Goal: Task Accomplishment & Management: Contribute content

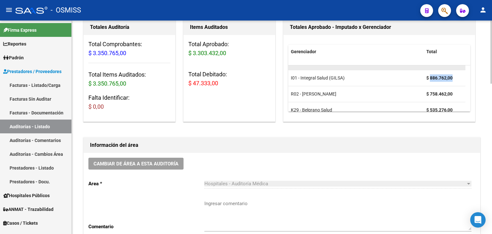
scroll to position [10, 0]
drag, startPoint x: 430, startPoint y: 70, endPoint x: 458, endPoint y: 71, distance: 28.2
click at [459, 70] on datatable-scroller "M01 - Medicina Esencial $ 1.122.932,00 I01 - Integral Salud (GILSA) $ 886.762,0…" at bounding box center [379, 87] width 182 height 64
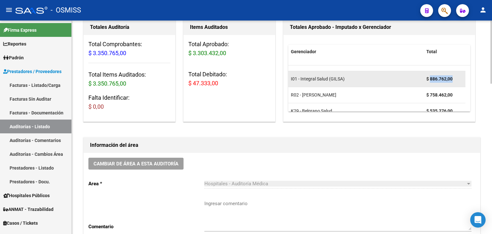
drag, startPoint x: 453, startPoint y: 79, endPoint x: 430, endPoint y: 81, distance: 22.5
click at [430, 81] on strong "$ 886.762,00" at bounding box center [439, 78] width 26 height 5
copy strong "886.762,00"
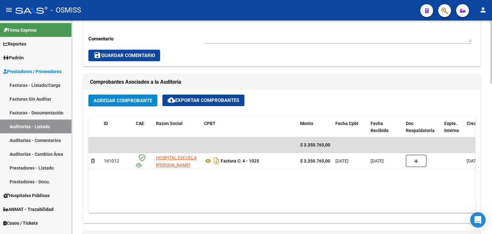
scroll to position [256, 0]
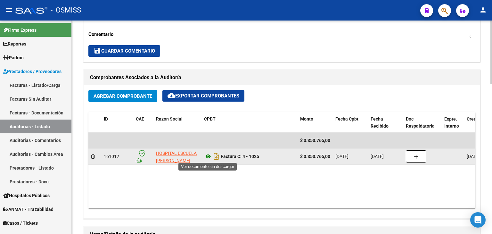
click at [210, 155] on icon at bounding box center [208, 157] width 8 height 8
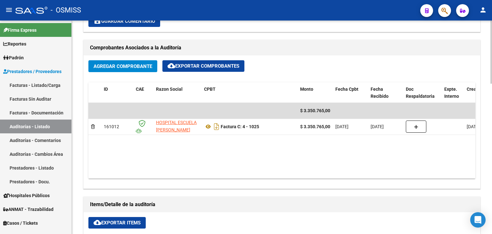
scroll to position [449, 0]
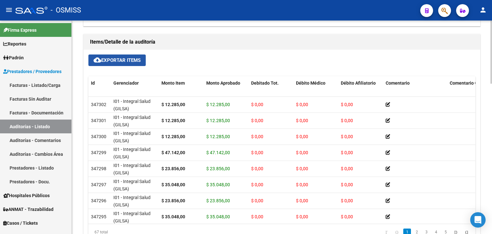
click at [123, 62] on span "cloud_download Exportar Items" at bounding box center [117, 60] width 47 height 6
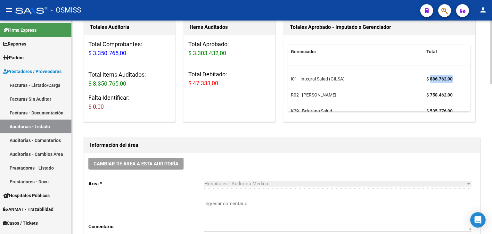
scroll to position [0, 0]
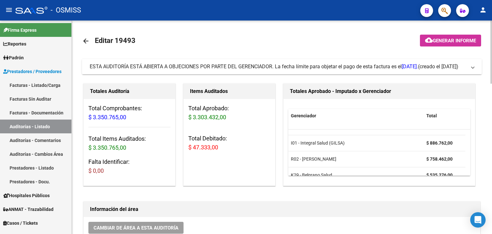
click at [473, 66] on span at bounding box center [473, 66] width 3 height 7
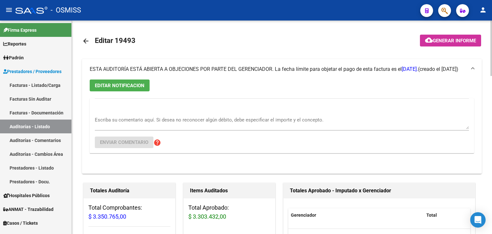
click at [128, 123] on textarea "Escriba su comentario aquí. Si desea no reconocer algún débito, debe especifica…" at bounding box center [282, 122] width 374 height 13
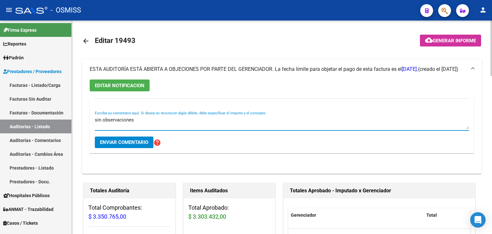
type textarea "sin observaciones"
click at [131, 143] on span "Enviar comentario" at bounding box center [124, 142] width 48 height 6
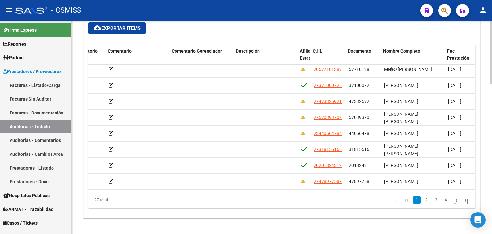
scroll to position [83, 280]
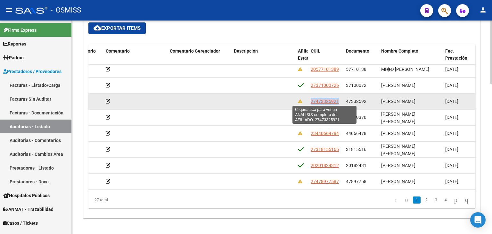
drag, startPoint x: 340, startPoint y: 99, endPoint x: 310, endPoint y: 102, distance: 29.3
click at [311, 102] on div "27473325921" at bounding box center [326, 101] width 30 height 7
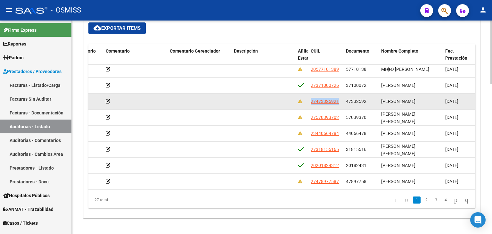
copy span "27473325921"
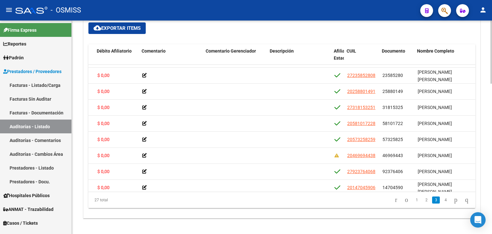
scroll to position [205, 252]
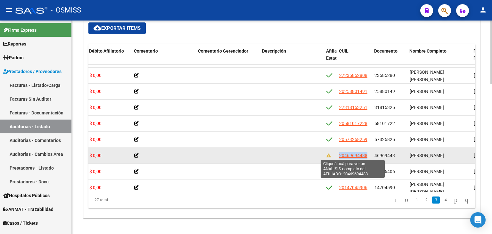
drag, startPoint x: 369, startPoint y: 153, endPoint x: 339, endPoint y: 157, distance: 30.6
click at [339, 157] on datatable-body-cell "20469694438" at bounding box center [354, 156] width 35 height 16
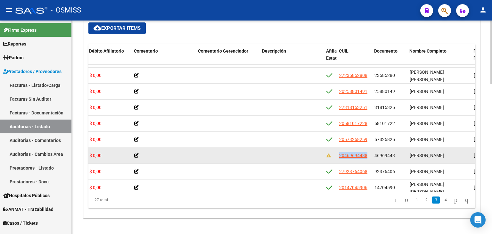
copy span "20469694438"
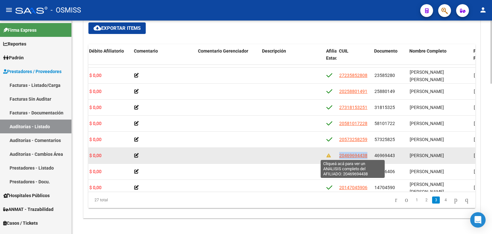
click at [350, 153] on span "20469694438" at bounding box center [353, 155] width 28 height 5
copy span "20469694438"
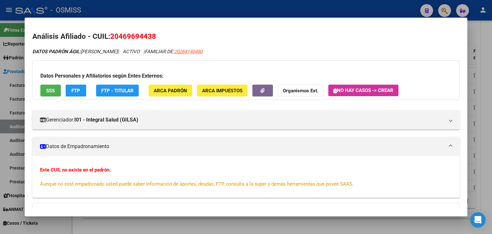
click at [49, 87] on span "SSS" at bounding box center [50, 90] width 9 height 6
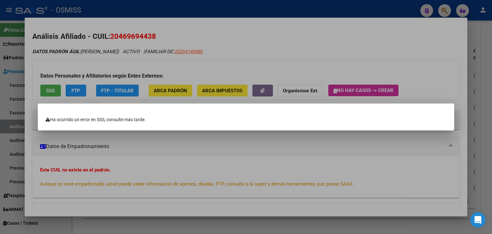
click at [314, 60] on div at bounding box center [246, 117] width 492 height 234
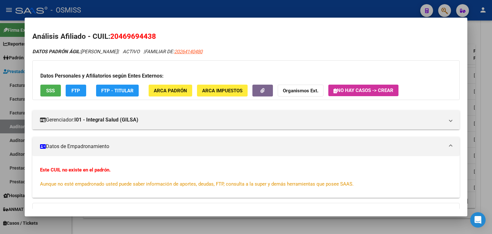
click at [273, 227] on div at bounding box center [246, 117] width 492 height 234
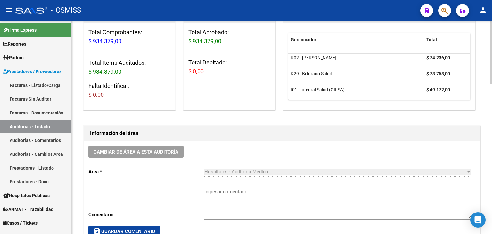
scroll to position [0, 0]
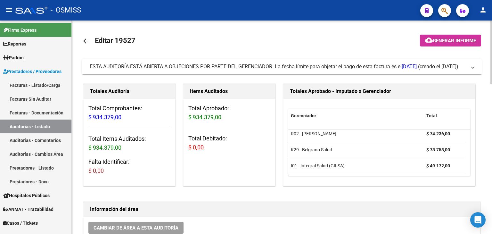
click at [426, 70] on span "(creado el [DATE])" at bounding box center [438, 66] width 40 height 7
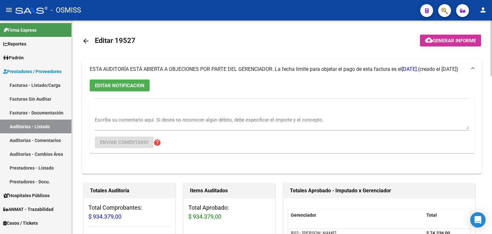
click at [105, 121] on textarea "Escriba su comentario aquí. Si desea no reconocer algún débito, debe especifica…" at bounding box center [282, 122] width 374 height 13
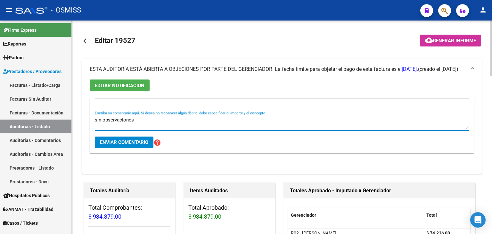
type textarea "sin observaciones"
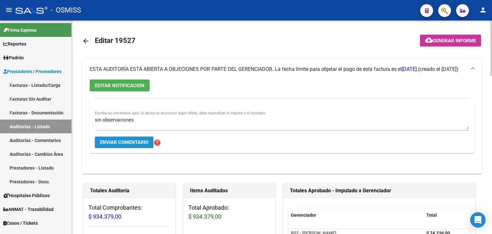
click at [120, 145] on button "Enviar comentario" at bounding box center [124, 142] width 59 height 12
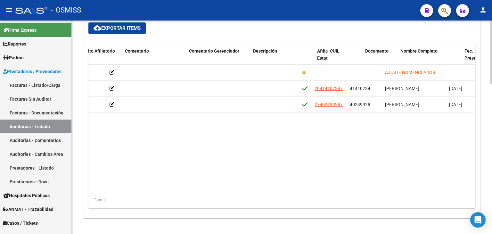
scroll to position [0, 282]
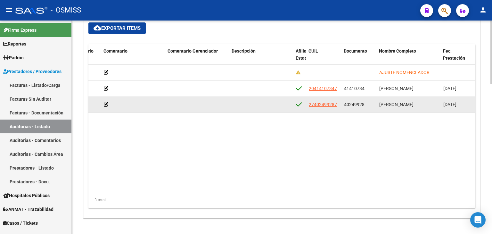
drag, startPoint x: 342, startPoint y: 104, endPoint x: 364, endPoint y: 102, distance: 21.9
click at [364, 102] on datatable-body-cell "40249928" at bounding box center [359, 105] width 35 height 16
copy span "40249928"
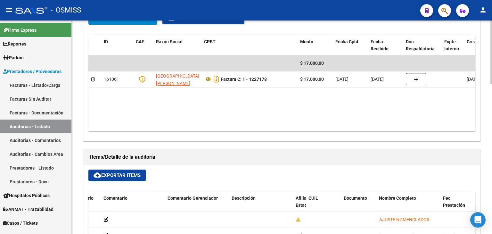
scroll to position [320, 0]
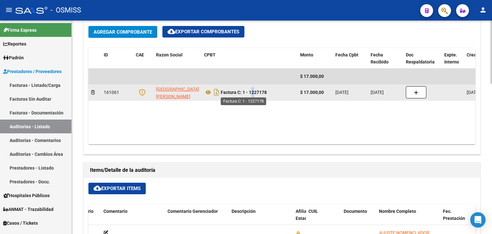
drag, startPoint x: 250, startPoint y: 91, endPoint x: 253, endPoint y: 91, distance: 3.8
click at [253, 91] on strong "Factura C: 1 - 1227178" at bounding box center [244, 92] width 46 height 5
drag, startPoint x: 243, startPoint y: 92, endPoint x: 269, endPoint y: 95, distance: 25.8
click at [269, 95] on div "Factura C: 1 - 1227178" at bounding box center [249, 92] width 91 height 10
copy strong "1 - 1227178"
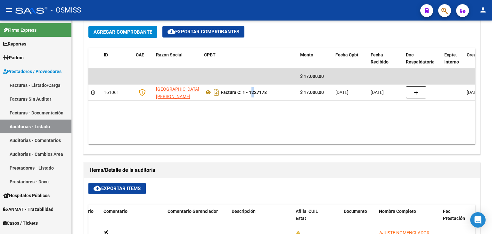
copy strong "1 - 1227178"
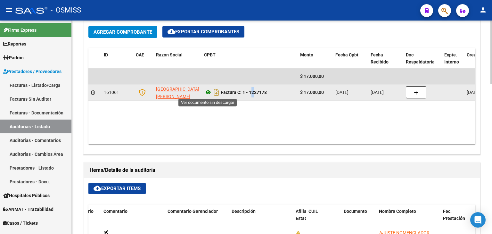
click at [206, 93] on icon at bounding box center [208, 92] width 8 height 8
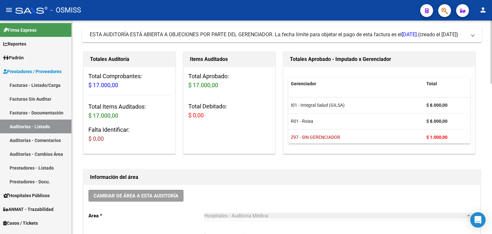
scroll to position [0, 0]
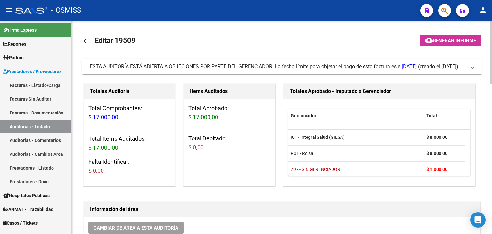
click at [141, 70] on div "ESTA AUDITORÍA ESTÁ ABIERTA A OBJECIONES POR PARTE DEL GERENCIADOR. La fecha lí…" at bounding box center [254, 66] width 328 height 7
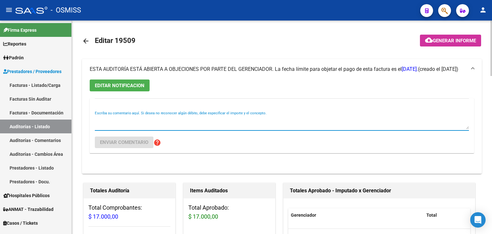
click at [129, 122] on textarea "Escriba su comentario aquí. Si desea no reconocer algún débito, debe especifica…" at bounding box center [282, 122] width 374 height 13
type textarea "sin observaciones"
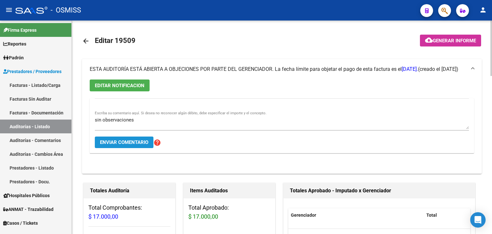
click at [134, 143] on span "Enviar comentario" at bounding box center [124, 142] width 48 height 6
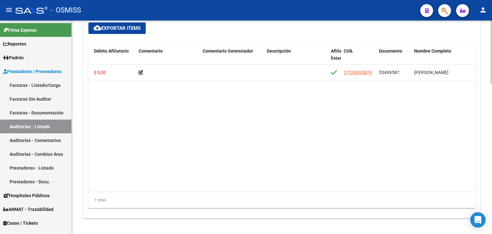
scroll to position [0, 248]
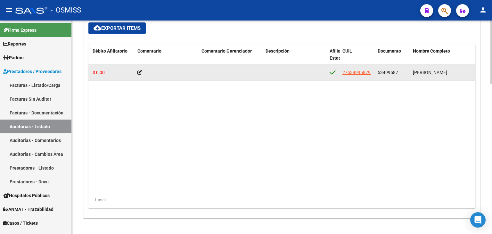
drag, startPoint x: 399, startPoint y: 71, endPoint x: 374, endPoint y: 75, distance: 25.3
click at [374, 75] on div "347073 I01 - Integral Salud (GILSA) $ 420.155,00 $ 420.155,00 $ 0,00 $ 0,00 $ 0…" at bounding box center [317, 73] width 955 height 16
copy div "53499587"
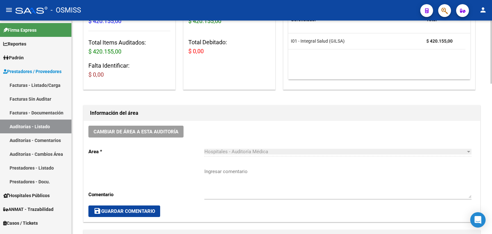
scroll to position [0, 0]
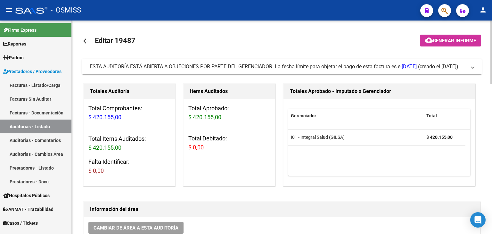
drag, startPoint x: 438, startPoint y: 66, endPoint x: 417, endPoint y: 76, distance: 22.8
click at [438, 66] on span "(creado el [DATE])" at bounding box center [438, 66] width 40 height 7
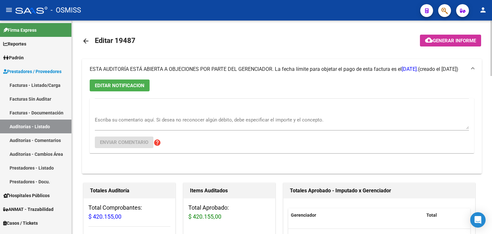
click at [133, 120] on textarea "Escriba su comentario aquí. Si desea no reconocer algún débito, debe especifica…" at bounding box center [282, 122] width 374 height 13
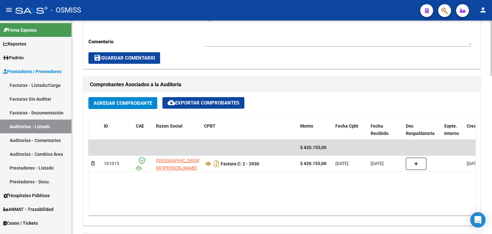
scroll to position [352, 0]
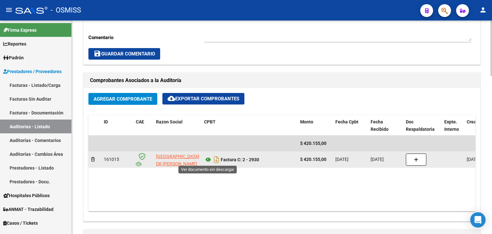
type textarea "sin observaciones"
click at [210, 160] on icon at bounding box center [208, 160] width 8 height 8
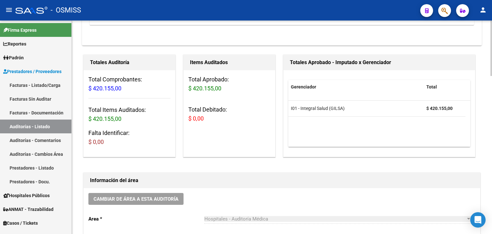
scroll to position [64, 0]
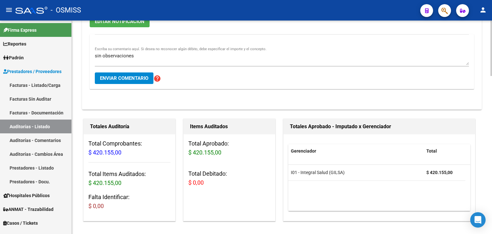
click at [128, 78] on span "Enviar comentario" at bounding box center [124, 78] width 48 height 6
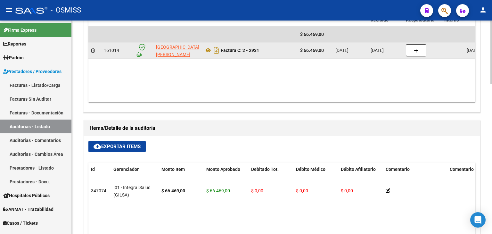
scroll to position [352, 0]
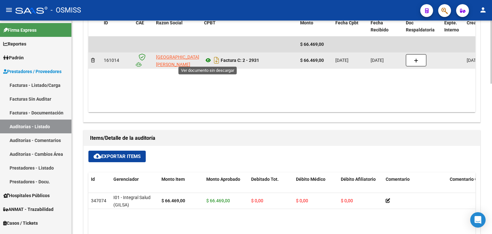
click at [207, 57] on icon at bounding box center [208, 60] width 8 height 8
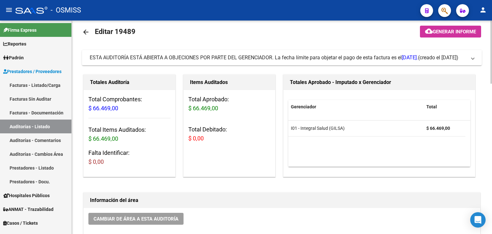
scroll to position [0, 0]
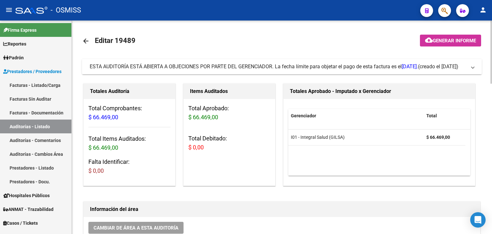
click at [276, 68] on div "ESTA AUDITORÍA ESTÁ ABIERTA A OBJECIONES POR PARTE DEL GERENCIADOR. La fecha lí…" at bounding box center [254, 66] width 328 height 7
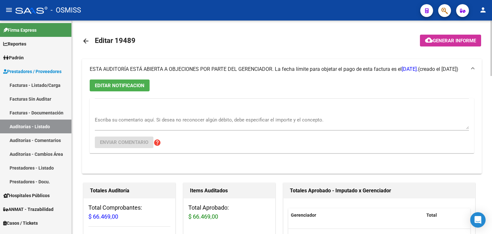
click at [148, 123] on textarea "Escriba su comentario aquí. Si desea no reconocer algún débito, debe especifica…" at bounding box center [282, 122] width 374 height 13
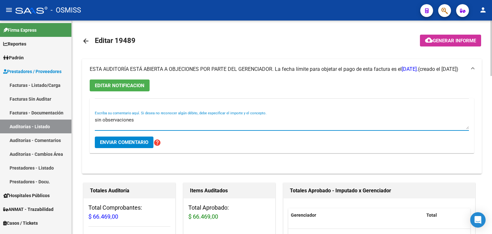
type textarea "sin observaciones"
click at [134, 140] on span "Enviar comentario" at bounding box center [124, 142] width 48 height 6
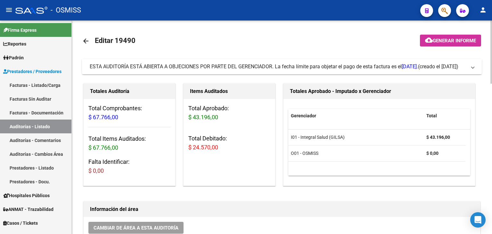
click at [178, 70] on div "ESTA AUDITORÍA ESTÁ ABIERTA A OBJECIONES POR PARTE DEL GERENCIADOR. La fecha lí…" at bounding box center [254, 66] width 328 height 7
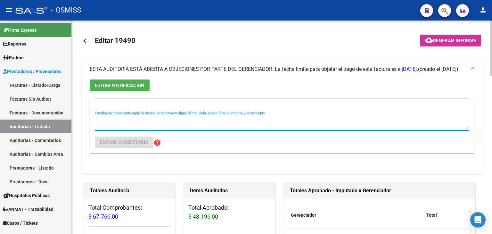
click at [148, 118] on textarea "Escriba su comentario aquí. Si desea no reconocer algún débito, debe especifica…" at bounding box center [282, 122] width 374 height 13
type textarea "sin observaciones"
click at [138, 143] on span "Enviar comentario" at bounding box center [124, 142] width 48 height 6
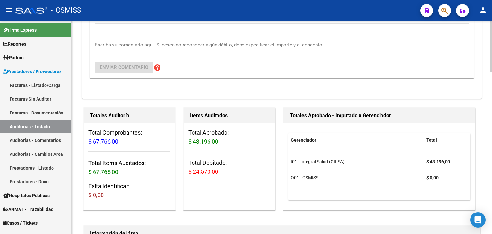
scroll to position [160, 0]
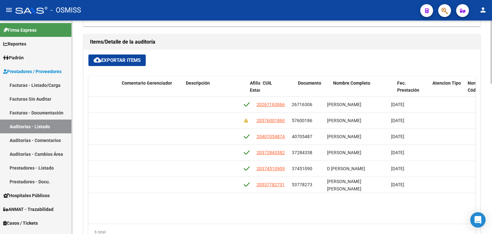
scroll to position [0, 342]
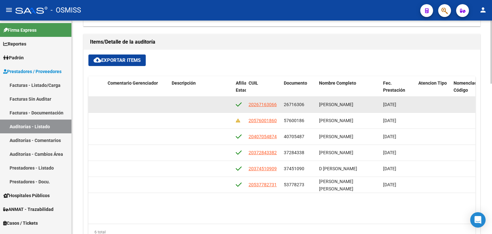
drag, startPoint x: 283, startPoint y: 104, endPoint x: 304, endPoint y: 105, distance: 21.2
click at [304, 105] on datatable-body-cell "26716306" at bounding box center [298, 105] width 35 height 16
copy span "26716306"
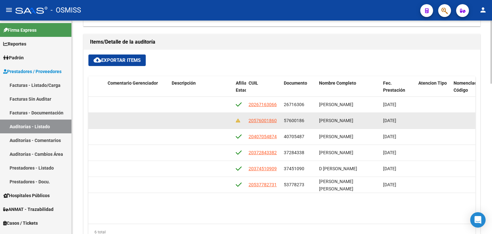
drag, startPoint x: 303, startPoint y: 121, endPoint x: 283, endPoint y: 119, distance: 19.9
click at [283, 119] on datatable-body-cell "57600186" at bounding box center [298, 121] width 35 height 16
copy span "57600186"
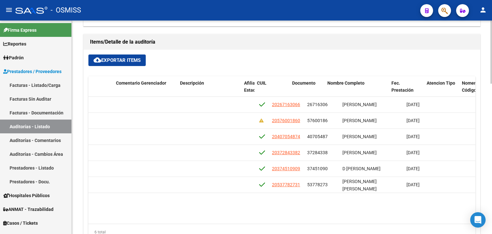
scroll to position [0, 334]
